Goal: Task Accomplishment & Management: Manage account settings

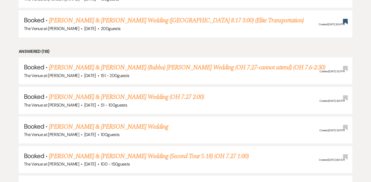
scroll to position [883, 0]
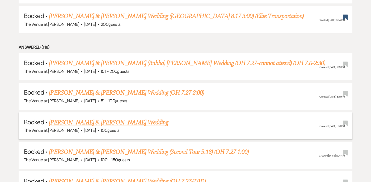
click at [119, 118] on link "[PERSON_NAME] & [PERSON_NAME] Wedding" at bounding box center [108, 123] width 119 height 10
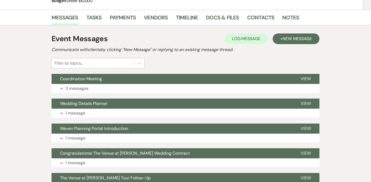
scroll to position [83, 0]
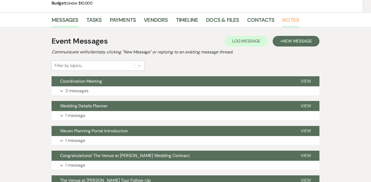
click at [292, 22] on link "Notes" at bounding box center [290, 22] width 17 height 12
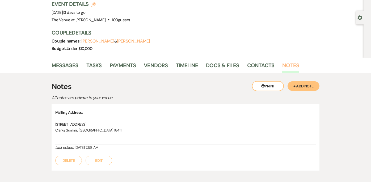
scroll to position [35, 0]
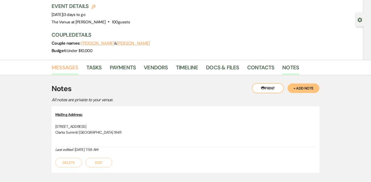
click at [69, 69] on link "Messages" at bounding box center [65, 69] width 27 height 12
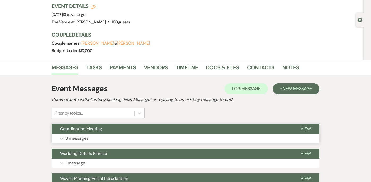
click at [79, 137] on p "3 messages" at bounding box center [76, 138] width 23 height 7
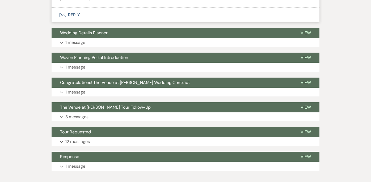
scroll to position [586, 0]
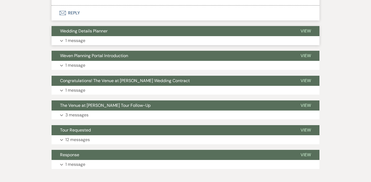
click at [77, 42] on p "1 message" at bounding box center [75, 40] width 20 height 7
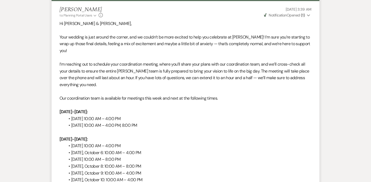
scroll to position [0, 0]
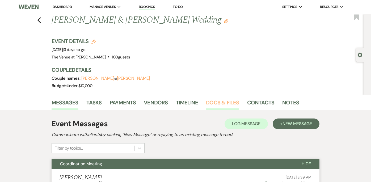
click at [226, 103] on link "Docs & Files" at bounding box center [222, 104] width 33 height 12
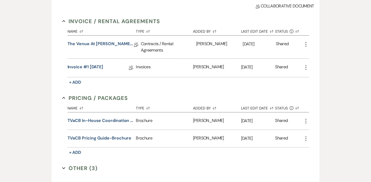
scroll to position [147, 0]
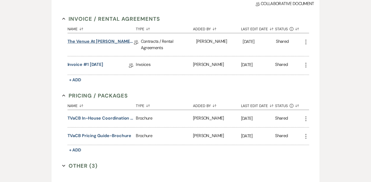
click at [114, 42] on link "The Venue at [PERSON_NAME] Wedding Contract ([DATE] [PERSON_NAME])" at bounding box center [100, 42] width 66 height 8
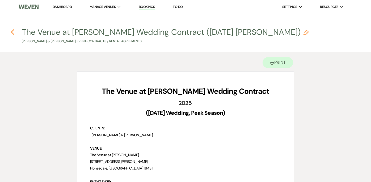
click at [11, 32] on use "button" at bounding box center [12, 32] width 3 height 6
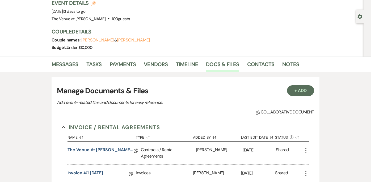
scroll to position [39, 0]
click at [290, 65] on link "Notes" at bounding box center [290, 66] width 17 height 12
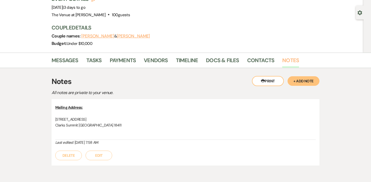
scroll to position [40, 0]
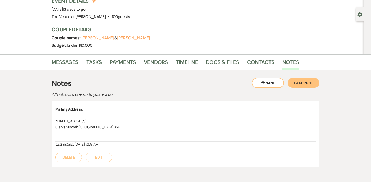
click at [309, 86] on button "+ Add Note" at bounding box center [303, 83] width 32 height 10
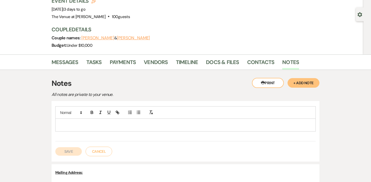
click at [97, 124] on p at bounding box center [186, 125] width 252 height 6
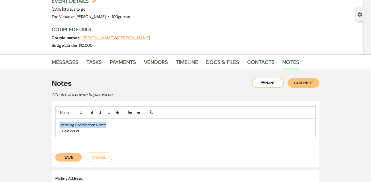
drag, startPoint x: 107, startPoint y: 125, endPoint x: 55, endPoint y: 125, distance: 52.3
click at [55, 126] on div "Wedding Coordination Notes: Guest count" at bounding box center [185, 128] width 260 height 19
click at [95, 113] on button "button" at bounding box center [91, 112] width 7 height 6
click at [111, 112] on button "button" at bounding box center [108, 112] width 7 height 6
click at [94, 133] on p "Guest count" at bounding box center [186, 131] width 252 height 6
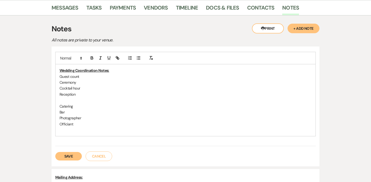
scroll to position [95, 0]
click at [73, 129] on p at bounding box center [186, 130] width 252 height 6
click at [82, 74] on p "Guest count" at bounding box center [186, 76] width 252 height 6
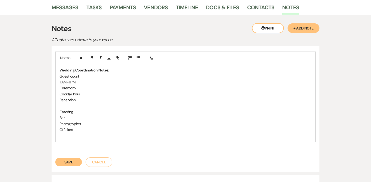
click at [92, 93] on p "Cocktail hour" at bounding box center [186, 94] width 252 height 6
click at [93, 120] on p "Bar" at bounding box center [186, 118] width 252 height 6
click at [110, 76] on p "Guest count" at bounding box center [186, 76] width 252 height 6
click at [84, 75] on p "Guest count" at bounding box center [186, 76] width 252 height 6
click at [60, 75] on p "Guest count" at bounding box center [186, 76] width 252 height 6
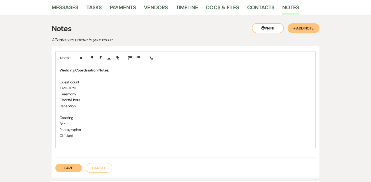
click at [63, 76] on p at bounding box center [186, 76] width 252 height 6
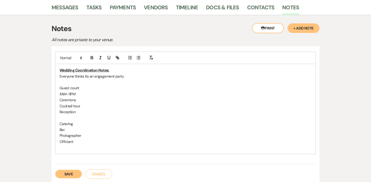
click at [88, 89] on p "Guest count" at bounding box center [186, 88] width 252 height 6
click at [84, 81] on p at bounding box center [186, 82] width 252 height 6
click at [89, 87] on p "Guest count 100" at bounding box center [186, 88] width 252 height 6
click at [81, 100] on p "Ceremony" at bounding box center [186, 100] width 252 height 6
click at [89, 94] on p "11AM-11PM" at bounding box center [186, 94] width 252 height 6
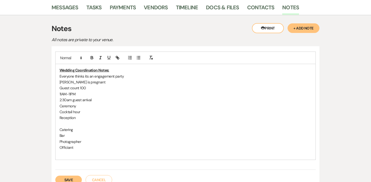
click at [73, 138] on p "Bar" at bounding box center [186, 136] width 252 height 6
click at [68, 136] on p "Barn 3pm" at bounding box center [186, 136] width 252 height 6
click at [81, 135] on p "Bar 3pm" at bounding box center [186, 136] width 252 height 6
click at [60, 107] on p "Ceremony" at bounding box center [186, 106] width 252 height 6
click at [101, 83] on p "[PERSON_NAME] is pregnant" at bounding box center [186, 82] width 252 height 6
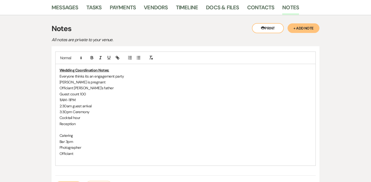
click at [70, 83] on p "[PERSON_NAME] is pregnant" at bounding box center [186, 82] width 252 height 6
click at [104, 89] on p "Officiant [PERSON_NAME]'s father" at bounding box center [186, 88] width 252 height 6
click at [100, 88] on p "Officiant [PERSON_NAME]'s father" at bounding box center [186, 88] width 252 height 6
click at [115, 84] on p "[PERSON_NAME] is pregnant" at bounding box center [186, 82] width 252 height 6
click at [124, 88] on p "Officiant [PERSON_NAME]'s father had [MEDICAL_DATA]" at bounding box center [186, 88] width 252 height 6
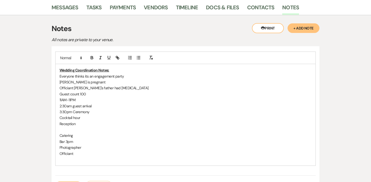
click at [104, 88] on p "Officiant [PERSON_NAME]'s father had [MEDICAL_DATA]" at bounding box center [186, 88] width 252 height 6
click at [122, 90] on p "Officiant [PERSON_NAME]'s father has [MEDICAL_DATA]" at bounding box center [186, 88] width 252 height 6
click at [120, 89] on p "Officiant [PERSON_NAME]'s father has [MEDICAL_DATA]" at bounding box center [186, 88] width 252 height 6
click at [119, 96] on p "Guest count 100" at bounding box center [186, 94] width 252 height 6
click at [118, 90] on p "Officiant [PERSON_NAME]'s father has [MEDICAL_DATA]" at bounding box center [186, 88] width 252 height 6
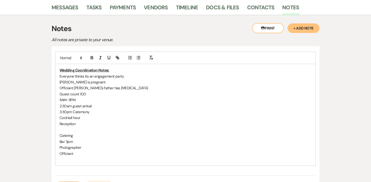
click at [117, 88] on p "Officiant [PERSON_NAME]'s father has [MEDICAL_DATA]" at bounding box center [186, 88] width 252 height 6
click at [109, 83] on p "[PERSON_NAME] is pregnant" at bounding box center [186, 82] width 252 height 6
click at [119, 89] on p "Officiant [PERSON_NAME]'s father has [MEDICAL_DATA]" at bounding box center [186, 88] width 252 height 6
click at [114, 83] on p "[PERSON_NAME] is pregnant" at bounding box center [186, 82] width 252 height 6
click at [94, 95] on p "Guest count 100" at bounding box center [186, 94] width 252 height 6
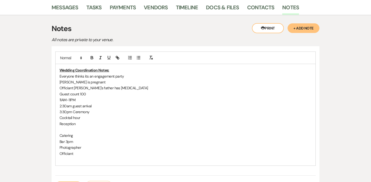
click at [101, 109] on p "3:30pm Ceremony" at bounding box center [186, 112] width 252 height 6
click at [94, 121] on p "Reception" at bounding box center [186, 124] width 252 height 6
click at [95, 113] on p "3:30pm Ceremony" at bounding box center [186, 112] width 252 height 6
click at [98, 105] on p "2:30am guest arrival" at bounding box center [186, 106] width 252 height 6
click at [107, 118] on p "3:30pm Ceremony" at bounding box center [186, 118] width 252 height 6
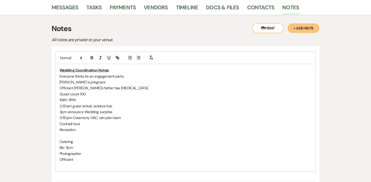
click at [108, 126] on p "Cocktail hour" at bounding box center [186, 124] width 252 height 6
click at [112, 113] on p "3pm announce Wedding surprise" at bounding box center [186, 112] width 252 height 6
click at [109, 122] on p "Cocktail hour" at bounding box center [186, 124] width 252 height 6
click at [133, 118] on p "3:30pm Ceremony OAC, rain plan barn" at bounding box center [186, 118] width 252 height 6
drag, startPoint x: 88, startPoint y: 124, endPoint x: 58, endPoint y: 121, distance: 30.9
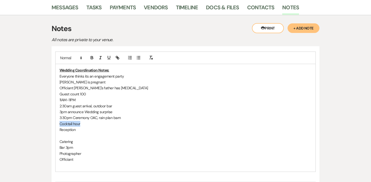
click at [58, 121] on div "Wedding Coordination Notes: Everyone thinks its an engagement party [PERSON_NAM…" at bounding box center [186, 118] width 260 height 108
click at [60, 129] on p "Cocktail hour" at bounding box center [186, 130] width 252 height 6
click at [60, 124] on p "Post Ceremony photos" at bounding box center [186, 124] width 252 height 6
click at [133, 132] on p "4:00pm Cocktail hour" at bounding box center [186, 130] width 252 height 6
click at [60, 136] on p "Reception" at bounding box center [186, 136] width 252 height 6
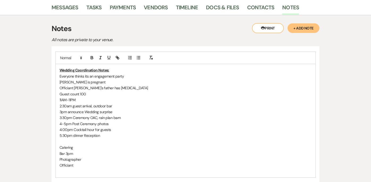
click at [60, 148] on p "Catering" at bounding box center [186, 148] width 252 height 6
click at [88, 147] on p "POSH Catering" at bounding box center [186, 148] width 252 height 6
click at [90, 153] on p "Schiffs Catering," at bounding box center [186, 154] width 252 height 6
click at [91, 154] on p "Schiffs Catering," at bounding box center [186, 154] width 252 height 6
click at [72, 147] on p "POSH bartendings" at bounding box center [186, 148] width 252 height 6
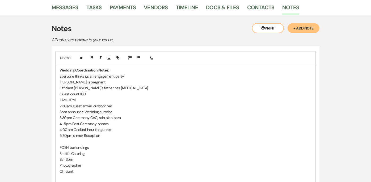
click at [91, 151] on p "Schiffs Catering," at bounding box center [186, 154] width 252 height 6
click at [86, 152] on p "Schiffs Catering," at bounding box center [186, 154] width 252 height 6
click at [60, 166] on p "Photographer" at bounding box center [186, 165] width 252 height 6
click at [114, 71] on p "Wedding Coordination Notes:" at bounding box center [186, 70] width 252 height 6
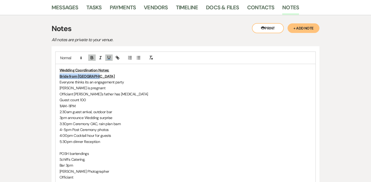
drag, startPoint x: 101, startPoint y: 75, endPoint x: 58, endPoint y: 76, distance: 43.1
click at [58, 76] on div "Wedding Coordination Notes: Bride from Tunkchanok Everyone thinks its an engage…" at bounding box center [186, 126] width 260 height 125
click at [111, 57] on icon "button" at bounding box center [109, 57] width 5 height 5
click at [92, 58] on icon "button" at bounding box center [92, 57] width 5 height 5
click at [97, 135] on p "4:00pm Cocktail hour for guests" at bounding box center [186, 136] width 252 height 6
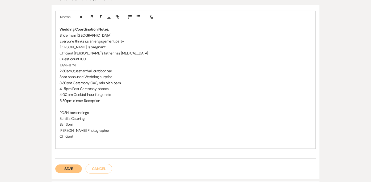
scroll to position [139, 0]
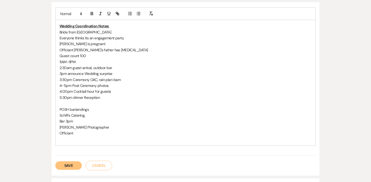
click at [77, 128] on p "[PERSON_NAME] Photographer" at bounding box center [186, 127] width 252 height 6
click at [82, 128] on p "[PERSON_NAME] Photographer" at bounding box center [186, 127] width 252 height 6
click at [79, 135] on p "Officiant" at bounding box center [186, 133] width 252 height 6
drag, startPoint x: 79, startPoint y: 135, endPoint x: 60, endPoint y: 134, distance: 20.0
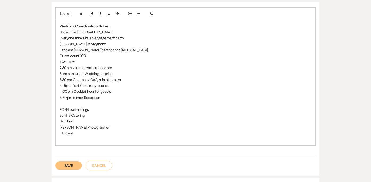
click at [60, 134] on p "Officiant" at bounding box center [186, 133] width 252 height 6
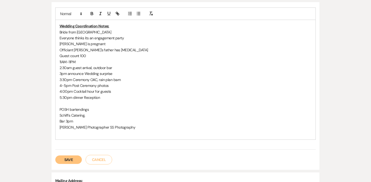
click at [169, 110] on p "POSH bartendings" at bounding box center [186, 110] width 252 height 6
click at [60, 63] on p "11AM-11PM" at bounding box center [186, 62] width 252 height 6
click at [87, 61] on p "11AM-11PM" at bounding box center [186, 62] width 252 height 6
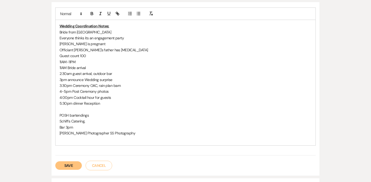
click at [151, 134] on p "[PERSON_NAME] Photographer SS Photography" at bounding box center [186, 133] width 252 height 6
click at [106, 141] on p "Tables, votives, runners" at bounding box center [186, 139] width 252 height 6
click at [86, 121] on p "Schiffs Catering," at bounding box center [186, 121] width 252 height 6
click at [101, 141] on p "Tables, votives, runners" at bounding box center [186, 139] width 252 height 6
click at [102, 120] on p "Schiffs Catering, buffet" at bounding box center [186, 121] width 252 height 6
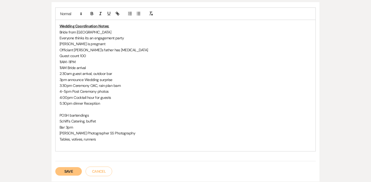
click at [121, 74] on p "2:30am guest arrival, outdoor bar" at bounding box center [186, 74] width 252 height 6
click at [121, 92] on p "4-5pm Post Ceremony photos" at bounding box center [186, 91] width 252 height 6
click at [121, 101] on p "5:30pm dinner Reception" at bounding box center [186, 103] width 252 height 6
click at [113, 96] on p "4:00pm Cocktail hour for guests" at bounding box center [186, 98] width 252 height 6
click at [127, 123] on p "Schiffs Catering, buffet" at bounding box center [186, 121] width 252 height 6
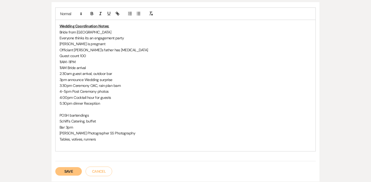
click at [107, 66] on p "11AM Bride arrival" at bounding box center [186, 68] width 252 height 6
click at [114, 139] on p "Tables, votives, runners" at bounding box center [186, 139] width 252 height 6
click at [147, 133] on p "[PERSON_NAME] Photographer SS Photography" at bounding box center [186, 133] width 252 height 6
click at [119, 81] on p "3pm announce Wedding surprise" at bounding box center [186, 80] width 252 height 6
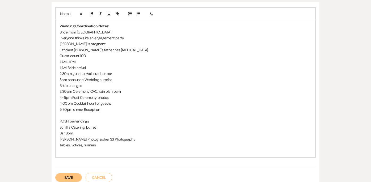
click at [93, 86] on p "Bride changes" at bounding box center [186, 86] width 252 height 6
click at [84, 32] on p "Bride from [GEOGRAPHIC_DATA]" at bounding box center [186, 32] width 252 height 6
click at [87, 31] on p "Bride from Tunchanok" at bounding box center [186, 32] width 252 height 6
click at [90, 33] on p "Bride from Tunkanok" at bounding box center [186, 32] width 252 height 6
click at [104, 44] on p "[PERSON_NAME] is pregnant" at bounding box center [186, 44] width 252 height 6
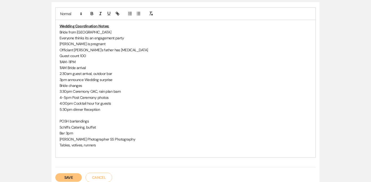
click at [122, 50] on p "Officiant [PERSON_NAME]'s father has [MEDICAL_DATA]" at bounding box center [186, 50] width 252 height 6
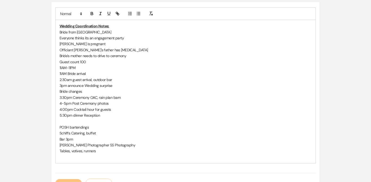
click at [105, 79] on p "2:30am guest arrival, outdoor bar" at bounding box center [186, 80] width 252 height 6
click at [96, 131] on p "Schiffs Catering, buffet" at bounding box center [186, 133] width 252 height 6
click at [101, 134] on p "Schiffs Catering, buffet" at bounding box center [186, 133] width 252 height 6
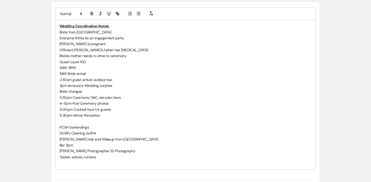
click at [104, 157] on p "Tables, votives, runners" at bounding box center [186, 157] width 252 height 6
click at [101, 115] on p "5:30pm dinner Reception" at bounding box center [186, 115] width 252 height 6
click at [130, 160] on p at bounding box center [186, 163] width 252 height 6
click at [113, 160] on div "Wedding Coordination Notes: Bride from [GEOGRAPHIC_DATA] Everyone thinks its an…" at bounding box center [186, 91] width 260 height 143
click at [123, 115] on p "5:30pm dinner Reception in [GEOGRAPHIC_DATA]" at bounding box center [186, 115] width 252 height 6
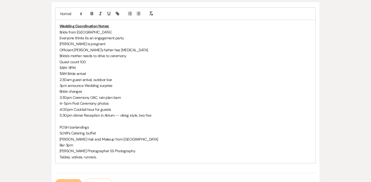
drag, startPoint x: 152, startPoint y: 115, endPoint x: 146, endPoint y: 115, distance: 5.8
click at [146, 115] on p "5:30pm dinner Reception in Atrium -- viking style, two five" at bounding box center [186, 115] width 252 height 6
click at [154, 87] on p "3pm announce Wedding surprise" at bounding box center [186, 86] width 252 height 6
click at [178, 122] on p at bounding box center [186, 121] width 252 height 6
click at [210, 116] on p "5:30pm dinner Reception in Atrium -- viking style, two long tables, buffet alon…" at bounding box center [186, 115] width 252 height 6
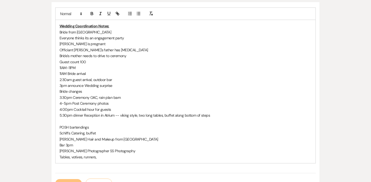
click at [98, 129] on p "POSH bartendings" at bounding box center [186, 127] width 252 height 6
click at [212, 116] on p "5:30pm dinner Reception in Atrium -- viking style, two long tables, buffet alon…" at bounding box center [186, 115] width 252 height 6
click at [117, 108] on p "4:00pm Cocktail hour for guests" at bounding box center [186, 110] width 252 height 6
click at [213, 115] on p "5:30pm dinner Reception in Atrium -- viking style, two long tables, buffet alon…" at bounding box center [186, 115] width 252 height 6
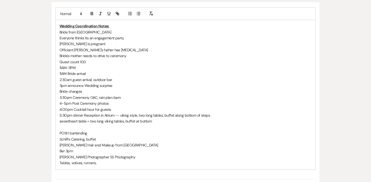
click at [132, 59] on p "Guest count 100" at bounding box center [186, 62] width 252 height 6
click at [127, 56] on p "Bride's mother needs to drive to ceremony" at bounding box center [186, 56] width 252 height 6
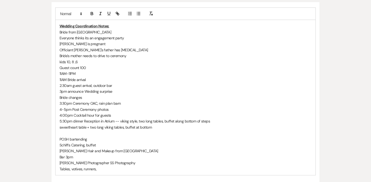
click at [152, 129] on p "sweetheart table + two long viking tables, buffet at bottom" at bounding box center [186, 127] width 252 height 6
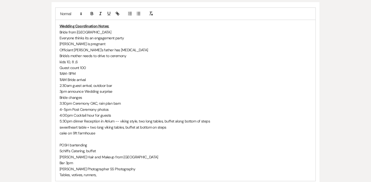
click at [133, 121] on p "5:30pm dinner Reception in Atrium -- viking style, two long tables, buffet alon…" at bounding box center [186, 121] width 252 height 6
click at [169, 128] on p "sweetheart table + two long viking tables, buffet at bottom on steps" at bounding box center [186, 127] width 252 height 6
click at [126, 134] on p "cake on 9ft farmhouse" at bounding box center [186, 133] width 252 height 6
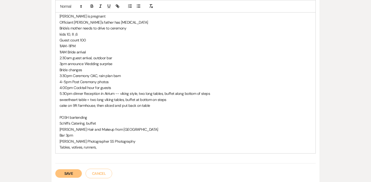
scroll to position [162, 0]
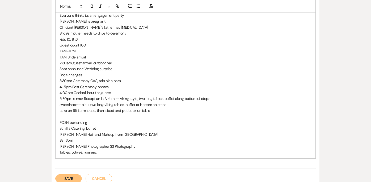
click at [118, 61] on p "2:30am guest arrival, outdoor bar" at bounding box center [186, 63] width 252 height 6
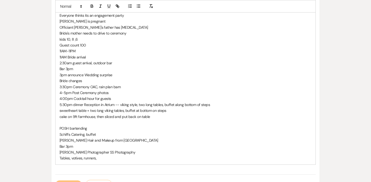
click at [84, 145] on p "Bar 3pm" at bounding box center [186, 146] width 252 height 6
drag, startPoint x: 79, startPoint y: 146, endPoint x: 58, endPoint y: 146, distance: 21.8
click at [58, 146] on div "Wedding Coordination Notes: Bride from [GEOGRAPHIC_DATA] Everyone thinks its an…" at bounding box center [186, 80] width 260 height 167
click at [94, 147] on p "[PERSON_NAME] musician, set up on mezzanine" at bounding box center [186, 146] width 252 height 6
click at [125, 132] on p "Schiffs Catering, buffet" at bounding box center [186, 134] width 252 height 6
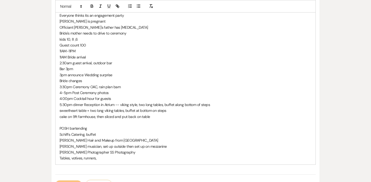
click at [167, 146] on p "[PERSON_NAME] musician, set up outside then set up on mezzanine" at bounding box center [186, 146] width 252 height 6
click at [152, 118] on p "cake on 9ft farmhouse, then sliced and put back on table" at bounding box center [186, 117] width 252 height 6
click at [176, 110] on p "sweetheart table + two long viking tables, buffet at bottom on steps" at bounding box center [186, 111] width 252 height 6
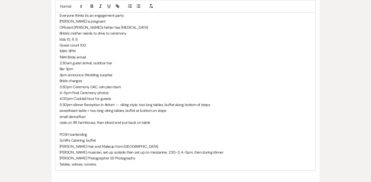
click at [79, 116] on p "small dancefloor" at bounding box center [186, 117] width 252 height 6
click at [78, 117] on p "small dancefloor" at bounding box center [186, 117] width 252 height 6
click at [144, 116] on p "small dance floor" at bounding box center [186, 117] width 252 height 6
click at [126, 116] on p "small dance floor" at bounding box center [186, 117] width 252 height 6
click at [89, 134] on p "POSH bartending" at bounding box center [186, 134] width 252 height 6
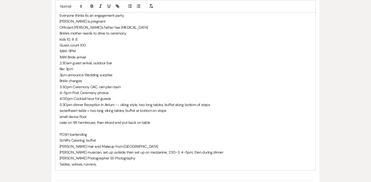
click at [144, 160] on p "[PERSON_NAME] Photographer SS Photography" at bounding box center [186, 158] width 252 height 6
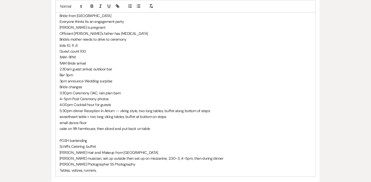
scroll to position [156, 0]
click at [154, 129] on p "cake on 9ft farmhouse, then sliced and put back on table" at bounding box center [186, 128] width 252 height 6
click at [121, 104] on p "4:00pm Cocktail hour for guests" at bounding box center [186, 104] width 252 height 6
click at [79, 45] on p "kids 10, 8 ,6" at bounding box center [186, 45] width 252 height 6
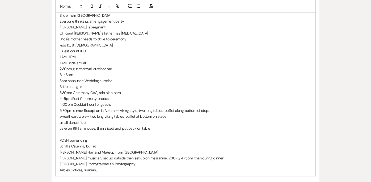
click at [80, 45] on p "kids 10, 8 ,[DEMOGRAPHIC_DATA]" at bounding box center [186, 45] width 252 height 6
click at [128, 103] on p "4:00pm Cocktail hour for guests" at bounding box center [186, 104] width 252 height 6
click at [218, 111] on p "5:30pm dinner Reception in Atrium -- viking style, two long tables, buffet alon…" at bounding box center [186, 111] width 252 height 6
click at [120, 102] on p "4:00pm Cocktail hour for guests" at bounding box center [186, 104] width 252 height 6
click at [159, 126] on p "cake on 9ft farmhouse, then sliced and put back on table" at bounding box center [186, 128] width 252 height 6
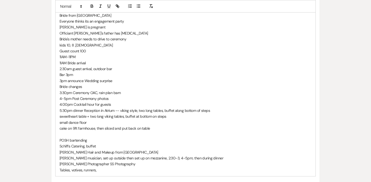
click at [124, 122] on p "small dance floor" at bounding box center [186, 123] width 252 height 6
click at [214, 109] on p "5:30pm dinner Reception in Atrium -- viking style, two long tables, buffet alon…" at bounding box center [186, 111] width 252 height 6
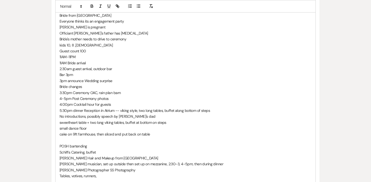
click at [122, 179] on div "Wedding Coordination Notes: Bride from Tunkanook Everyone thinks its an engagem…" at bounding box center [186, 92] width 260 height 179
click at [97, 177] on p "Tables, votives, runners, champagne flutes, plates, flatware" at bounding box center [186, 176] width 252 height 6
click at [109, 178] on p "Tables, votives, runners, dissposible champagne flutes, plates, flatware" at bounding box center [186, 176] width 252 height 6
click at [108, 177] on p "Tables, votives, runners, dissposible champagne flutes, plates, flatware" at bounding box center [186, 176] width 252 height 6
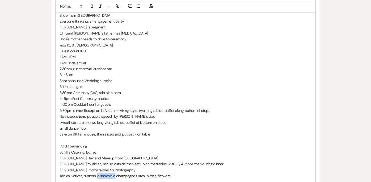
click at [108, 177] on p "Tables, votives, runners, dissposible champagne flutes, plates, flatware" at bounding box center [186, 176] width 252 height 6
click at [115, 176] on p "Tables, votives, runners, dissposible champagne flutes, plates, flatware" at bounding box center [186, 176] width 252 height 6
click at [103, 176] on p "Tables, votives, runners, dissposable champagne flutes, plates, flatware" at bounding box center [186, 176] width 252 height 6
click at [114, 165] on p "[PERSON_NAME] musician, set up outside then set up on mezzanine, 2:30-3, 4-5pm,…" at bounding box center [186, 164] width 252 height 6
click at [182, 174] on p "Tables, votives, runners, disposable champagne flutes, plates, flatware" at bounding box center [186, 176] width 252 height 6
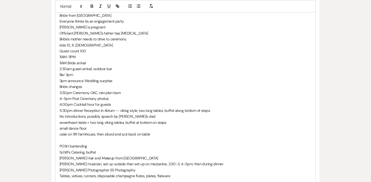
click at [148, 162] on p "[PERSON_NAME] musician, set up outside then set up on mezzanine, 2:30-3, 4-5pm,…" at bounding box center [186, 164] width 252 height 6
click at [187, 176] on p "Tables, votives, runners, disposable champagne flutes, plates, flatware" at bounding box center [186, 176] width 252 height 6
click at [97, 16] on p "Bride from [GEOGRAPHIC_DATA]" at bounding box center [186, 15] width 252 height 6
click at [99, 43] on p "kids 10, 8 ,[DEMOGRAPHIC_DATA]" at bounding box center [186, 45] width 252 height 6
click at [108, 50] on p "Guest count 100" at bounding box center [186, 51] width 252 height 6
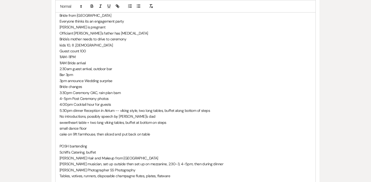
click at [69, 70] on p "2:30am guest arrival, outdoor bar" at bounding box center [186, 69] width 252 height 6
click at [100, 74] on p "Bar 3pm" at bounding box center [186, 75] width 252 height 6
click at [91, 74] on p "Bar 3pm" at bounding box center [186, 75] width 252 height 6
click at [113, 68] on p "2:30pm guest arrival, outdoor bar" at bounding box center [186, 69] width 252 height 6
click at [113, 75] on p "Bar 3pm" at bounding box center [186, 75] width 252 height 6
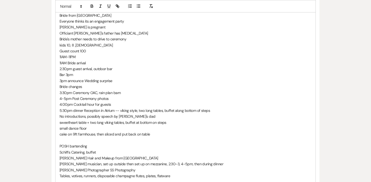
click at [115, 68] on p "2:30pm guest arrival, outdoor bar" at bounding box center [186, 69] width 252 height 6
click at [148, 116] on p "No introductions, possibly speech by [PERSON_NAME]'s dad" at bounding box center [186, 116] width 252 height 6
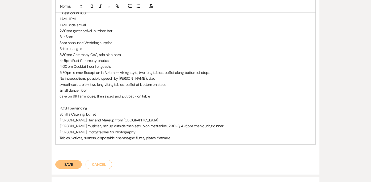
scroll to position [195, 0]
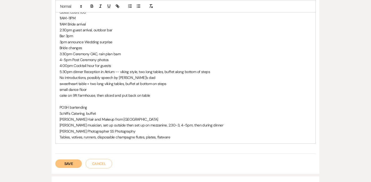
click at [110, 88] on p "small dance floor" at bounding box center [186, 90] width 252 height 6
click at [68, 96] on p "cake on 9ft farmhouse, then sliced and put back on table" at bounding box center [186, 95] width 252 height 6
click at [154, 94] on p "cake cutting on 9ft farmhouse, then sliced and put back on table" at bounding box center [186, 95] width 252 height 6
click at [126, 91] on p "small dance floor" at bounding box center [186, 90] width 252 height 6
click at [172, 95] on p "cake cutting on 9ft farmhouse, then sliced and put back on table" at bounding box center [186, 95] width 252 height 6
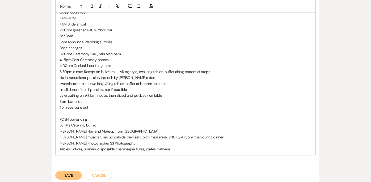
click at [96, 101] on p "8pm bar ends" at bounding box center [186, 102] width 252 height 6
click at [84, 101] on p "8pm bar ends" at bounding box center [186, 102] width 252 height 6
click at [77, 36] on p "Bar 3pm" at bounding box center [186, 36] width 252 height 6
click at [82, 35] on p "Bar 3pm" at bounding box center [186, 36] width 252 height 6
click at [94, 48] on p "Bride changes" at bounding box center [186, 48] width 252 height 6
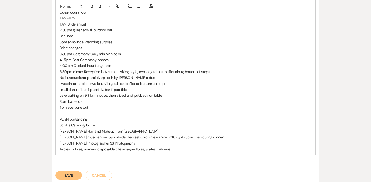
click at [119, 41] on p "3pm announce Wedding surprise" at bounding box center [186, 42] width 252 height 6
click at [86, 47] on p "Bride changes" at bounding box center [186, 48] width 252 height 6
click at [86, 48] on p "Bride changes" at bounding box center [186, 48] width 252 height 6
click at [87, 34] on p "Bar 3pm" at bounding box center [186, 36] width 252 height 6
click at [89, 49] on p "Bride changes" at bounding box center [186, 48] width 252 height 6
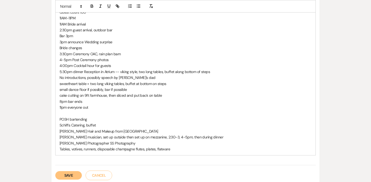
click at [61, 101] on p "8pm bar ends" at bounding box center [186, 102] width 252 height 6
click at [88, 103] on p "8pm bar ends" at bounding box center [186, 102] width 252 height 6
click at [90, 37] on p "Bar 3pm" at bounding box center [186, 36] width 252 height 6
click at [100, 105] on p "11pm everyone out" at bounding box center [186, 108] width 252 height 6
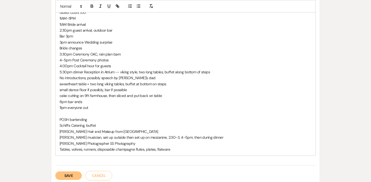
click at [180, 152] on div "Wedding Coordination Notes: Bride from Tunkanook Everyone thinks its an engagem…" at bounding box center [186, 60] width 260 height 191
click at [76, 175] on button "Save" at bounding box center [68, 175] width 27 height 9
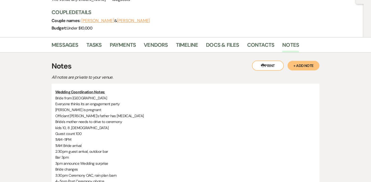
scroll to position [55, 0]
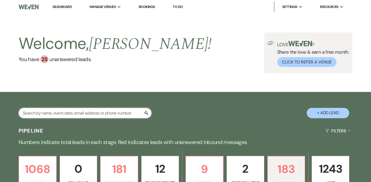
click at [94, 114] on input "text" at bounding box center [85, 113] width 133 height 10
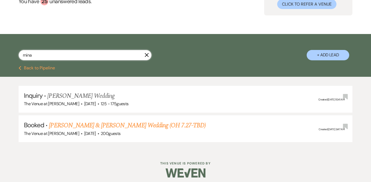
scroll to position [59, 0]
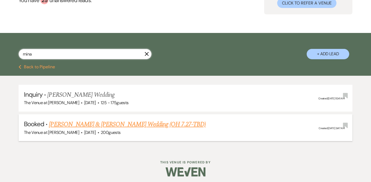
type input "mina"
click at [138, 124] on link "[PERSON_NAME] & [PERSON_NAME] Wedding (OH 7.27-TBD)" at bounding box center [127, 125] width 157 height 10
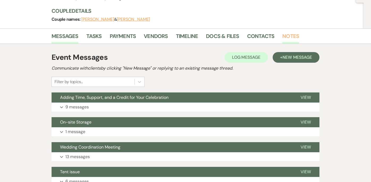
click at [291, 36] on link "Notes" at bounding box center [290, 38] width 17 height 12
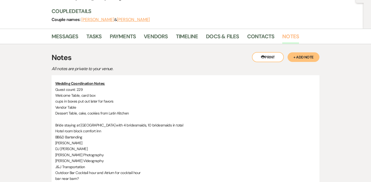
scroll to position [101, 0]
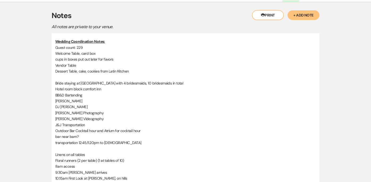
click at [128, 90] on p "Hotel room block comfort inn" at bounding box center [185, 89] width 260 height 6
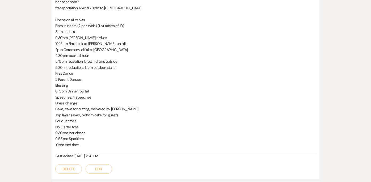
scroll to position [234, 0]
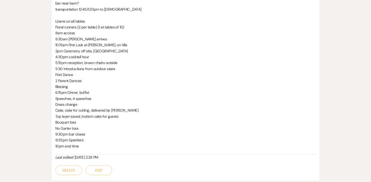
click at [96, 109] on p "Cake, cake for cutting, delivered by [PERSON_NAME]" at bounding box center [185, 110] width 260 height 6
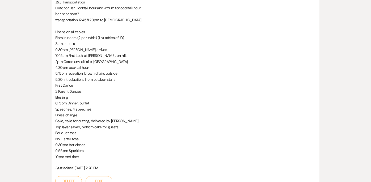
scroll to position [226, 0]
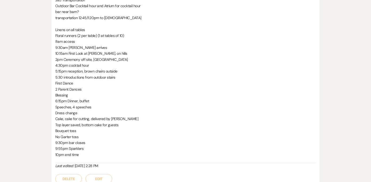
click at [157, 83] on p "First Dance" at bounding box center [185, 83] width 260 height 6
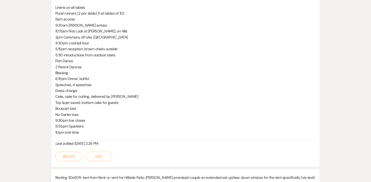
scroll to position [251, 0]
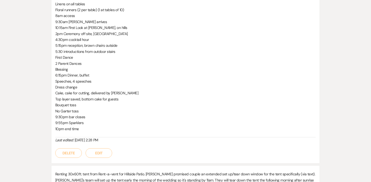
click at [104, 155] on button "Edit" at bounding box center [99, 153] width 27 height 10
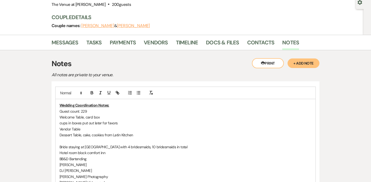
scroll to position [51, 0]
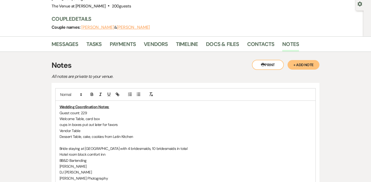
click at [87, 112] on p "Guest count: 229" at bounding box center [186, 113] width 252 height 6
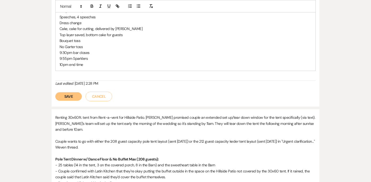
scroll to position [295, 0]
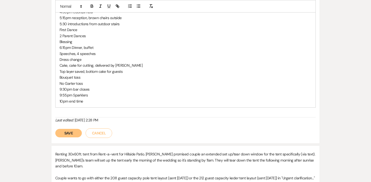
click at [71, 131] on button "Save" at bounding box center [68, 133] width 27 height 9
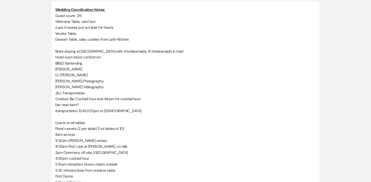
scroll to position [104, 0]
